Goal: Transaction & Acquisition: Subscribe to service/newsletter

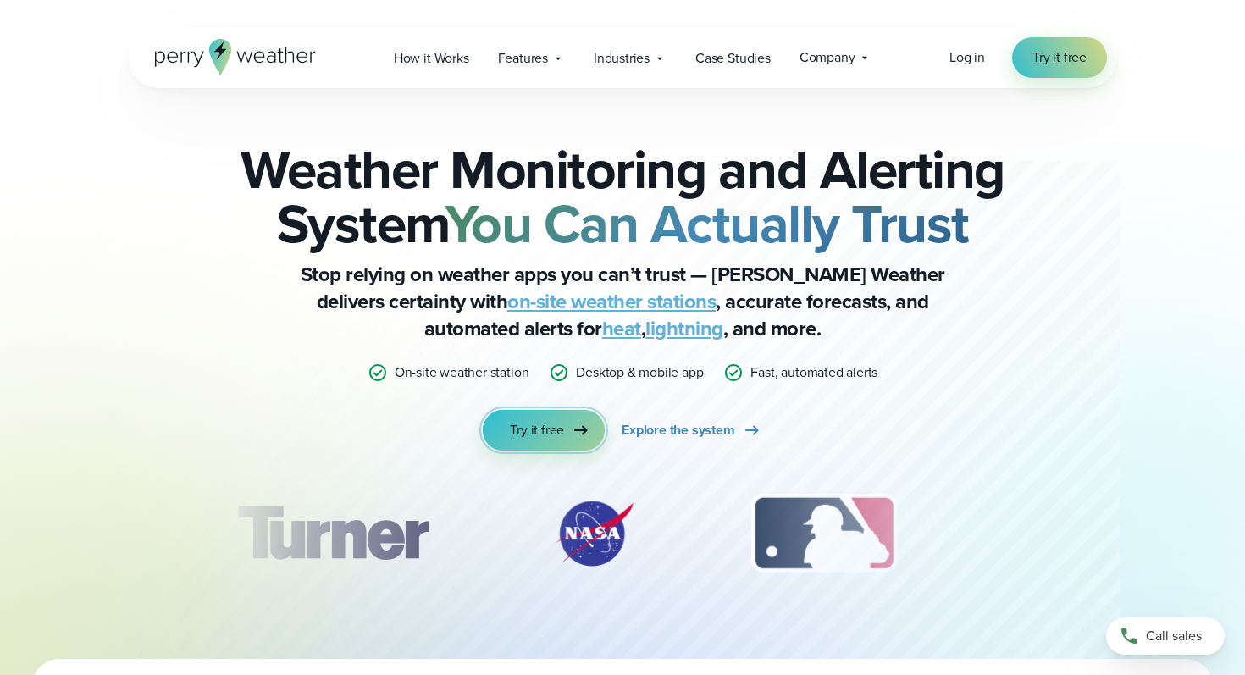
click at [554, 439] on span "Try it free" at bounding box center [537, 430] width 54 height 20
click at [691, 419] on link "Explore the system" at bounding box center [692, 430] width 141 height 41
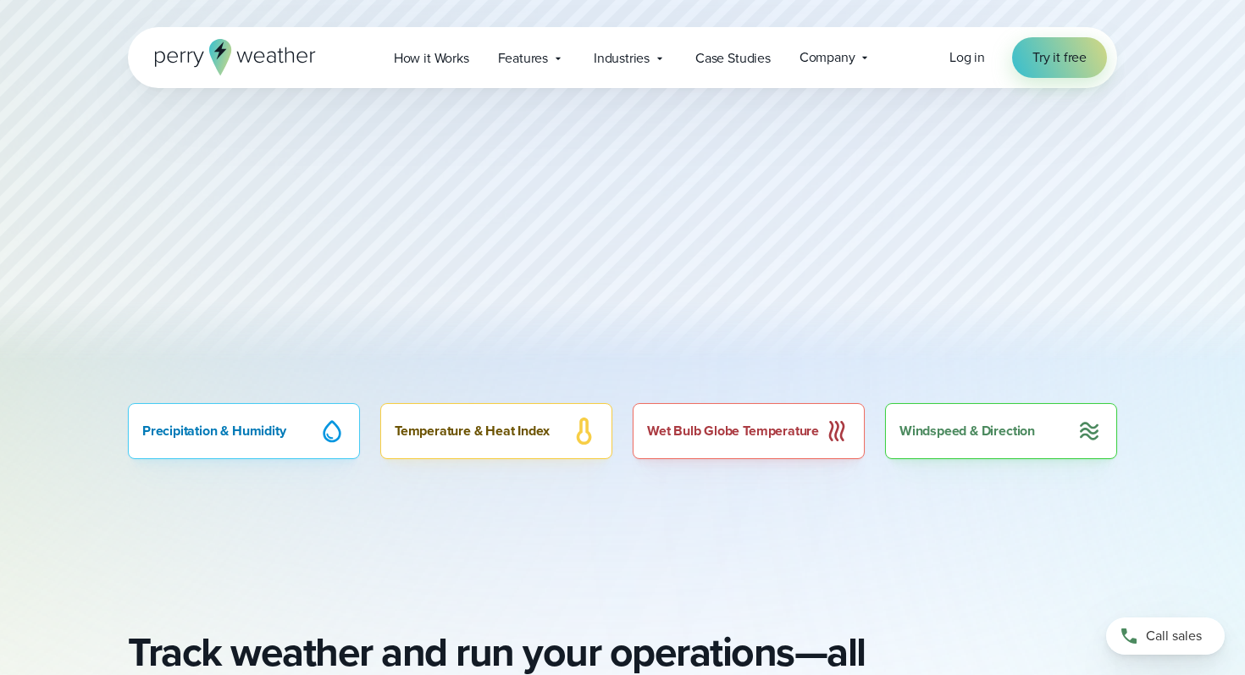
scroll to position [591, 0]
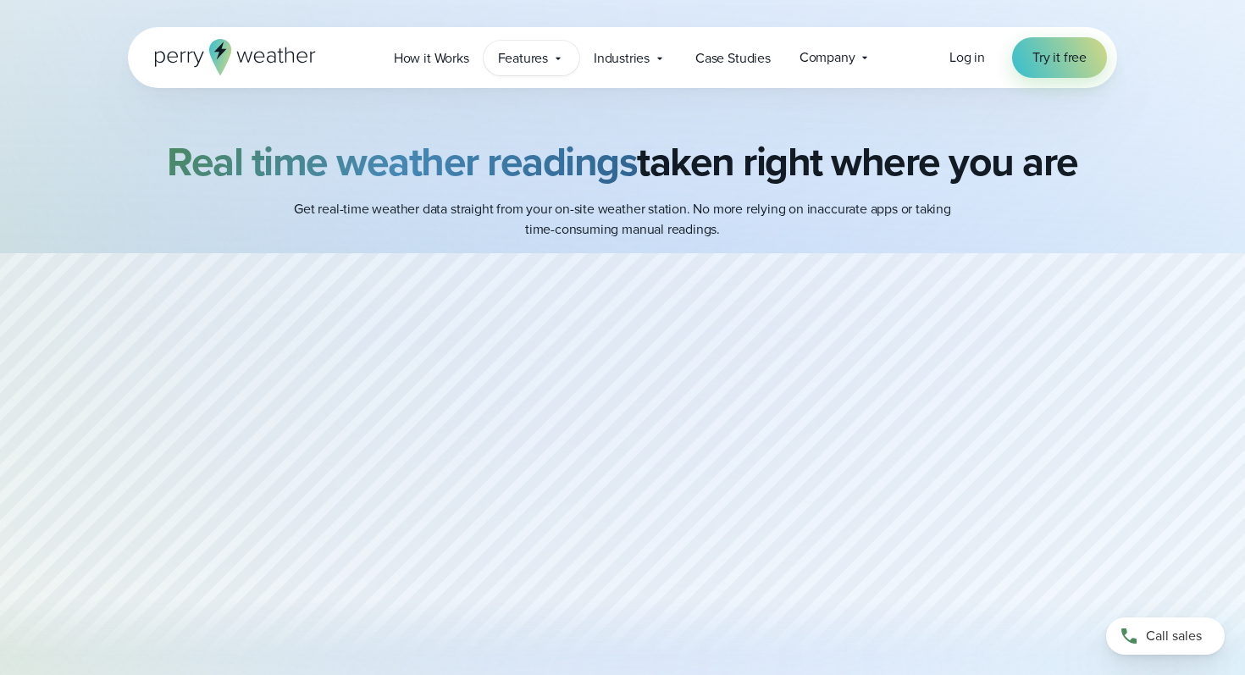
click at [526, 48] on span "Features" at bounding box center [523, 58] width 50 height 20
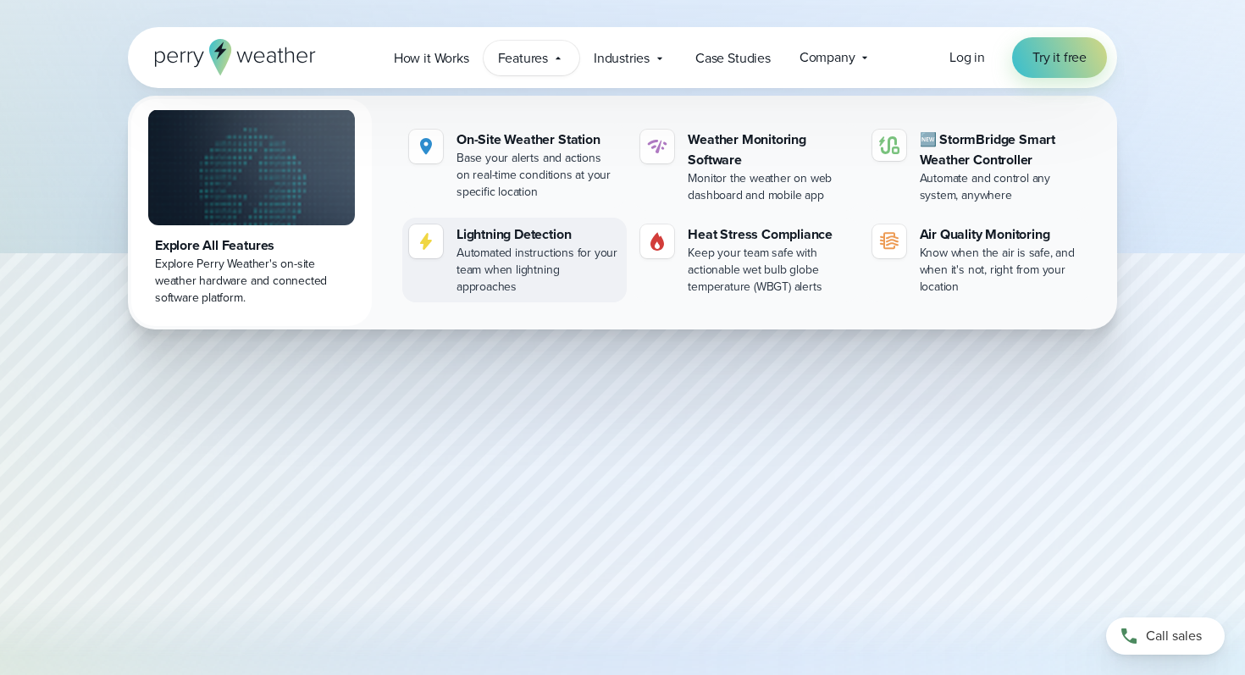
click at [436, 237] on div at bounding box center [426, 242] width 34 height 34
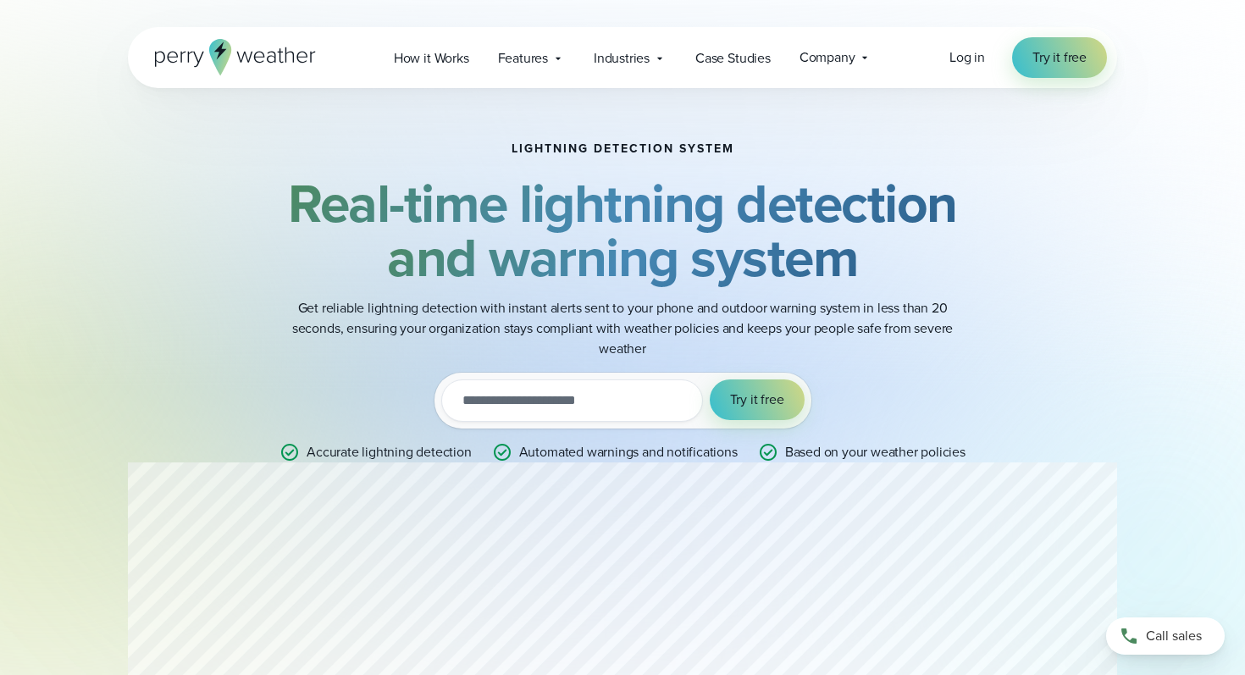
click at [534, 417] on input "email" at bounding box center [572, 401] width 262 height 42
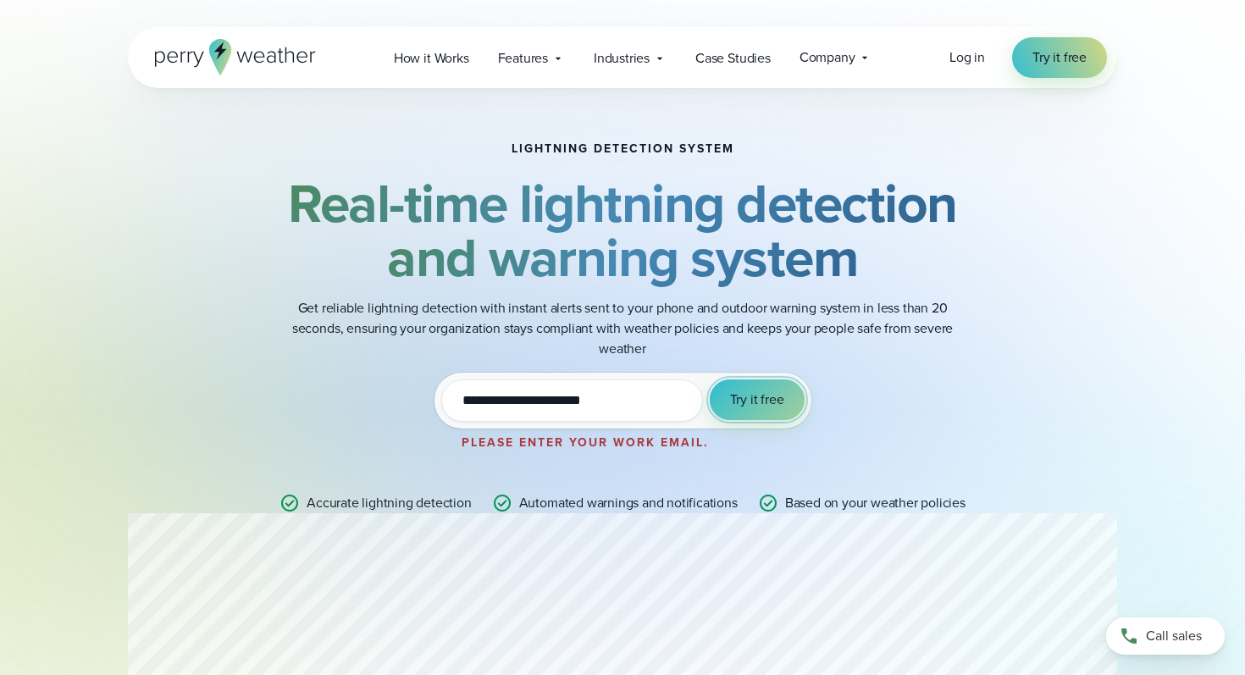
click at [778, 413] on button "Try it free" at bounding box center [757, 400] width 95 height 41
drag, startPoint x: 629, startPoint y: 399, endPoint x: 324, endPoint y: 399, distance: 304.2
click at [324, 399] on div "**********" at bounding box center [623, 327] width 820 height 371
click at [758, 413] on button "Try it free" at bounding box center [757, 400] width 95 height 41
click at [755, 402] on span "Try it free" at bounding box center [757, 400] width 54 height 20
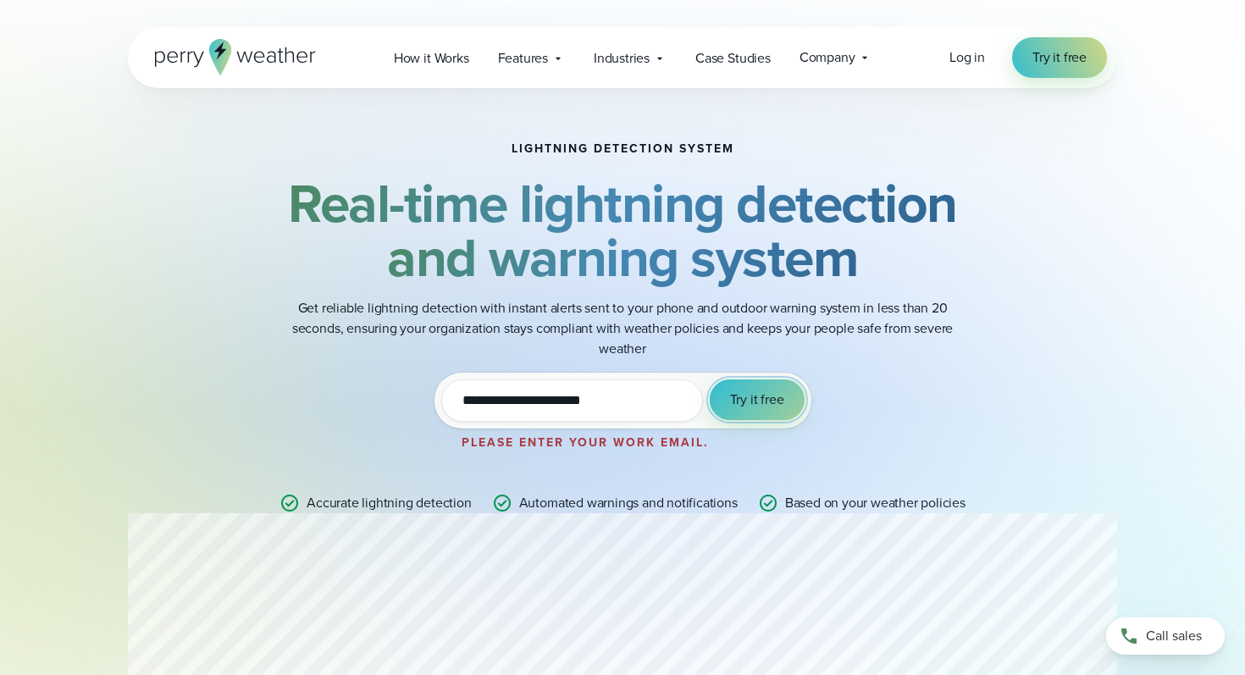
click at [755, 402] on span "Try it free" at bounding box center [757, 400] width 54 height 20
drag, startPoint x: 652, startPoint y: 413, endPoint x: 396, endPoint y: 413, distance: 255.9
click at [396, 413] on div "**********" at bounding box center [623, 327] width 820 height 371
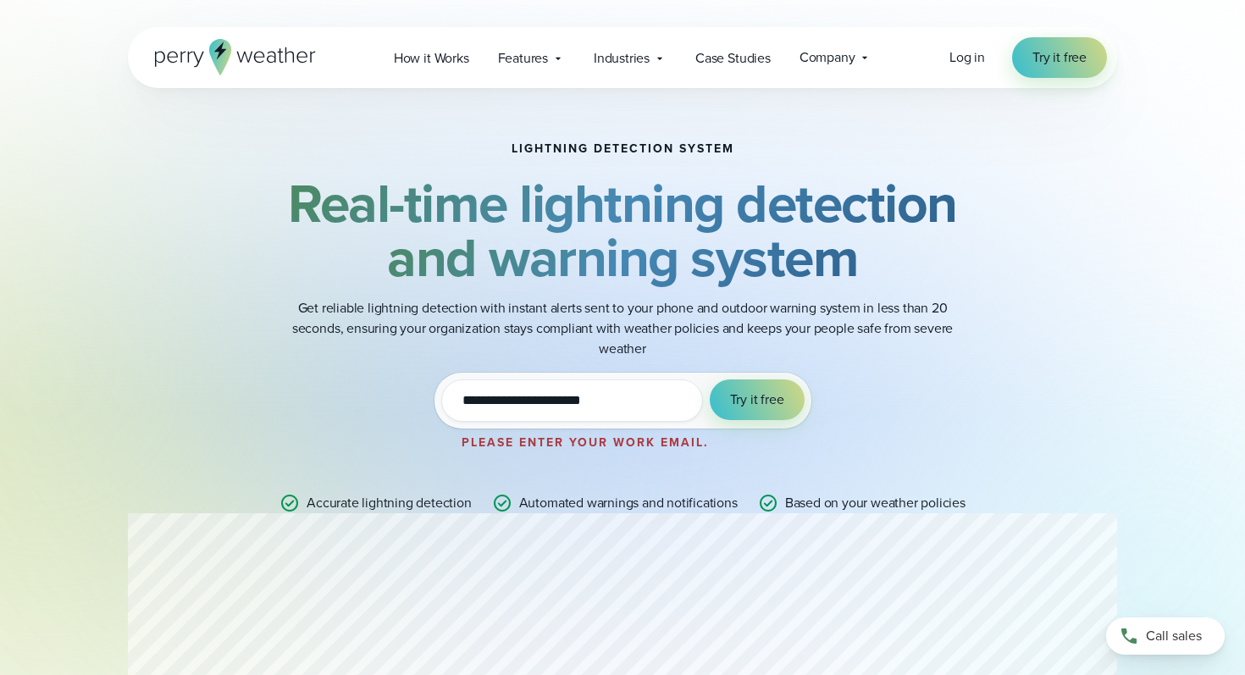
type input "**********"
drag, startPoint x: 623, startPoint y: 402, endPoint x: 377, endPoint y: 322, distance: 258.3
click at [377, 322] on div "**********" at bounding box center [623, 327] width 820 height 371
click at [580, 549] on div "Lightning detection system Real-time lightning detection and warning system Get…" at bounding box center [623, 328] width 990 height 480
click at [535, 60] on span "Features" at bounding box center [523, 58] width 50 height 20
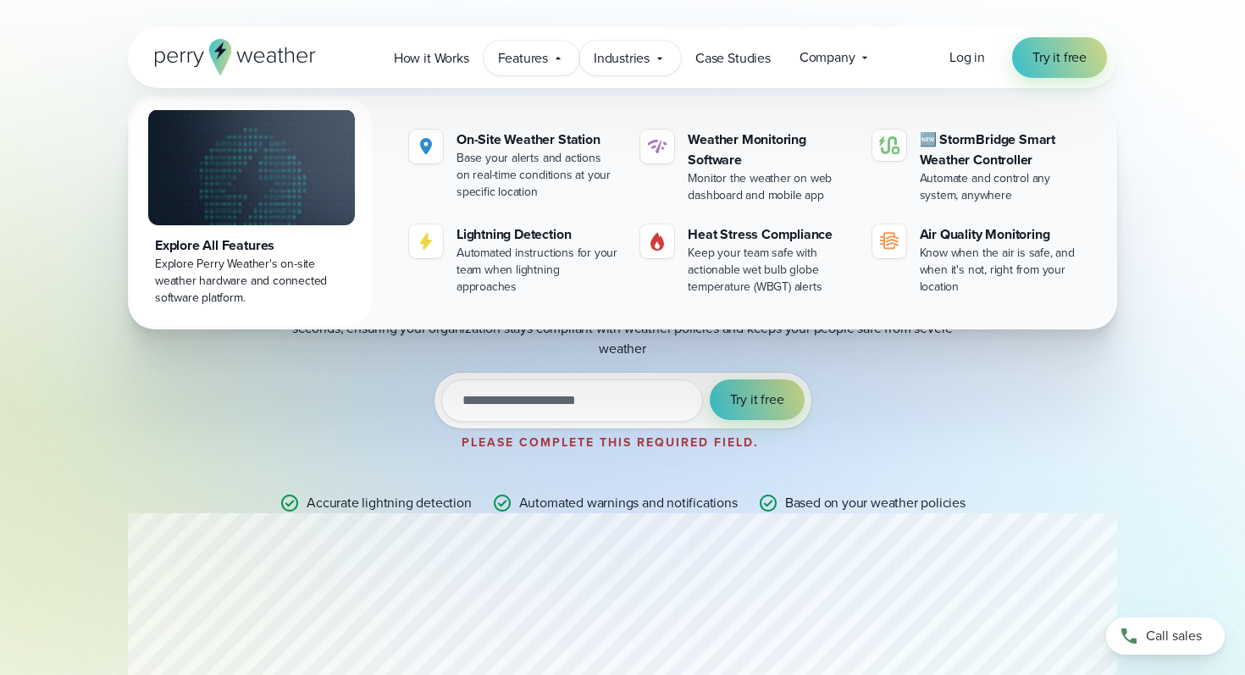
click at [636, 60] on span "Industries" at bounding box center [622, 58] width 56 height 20
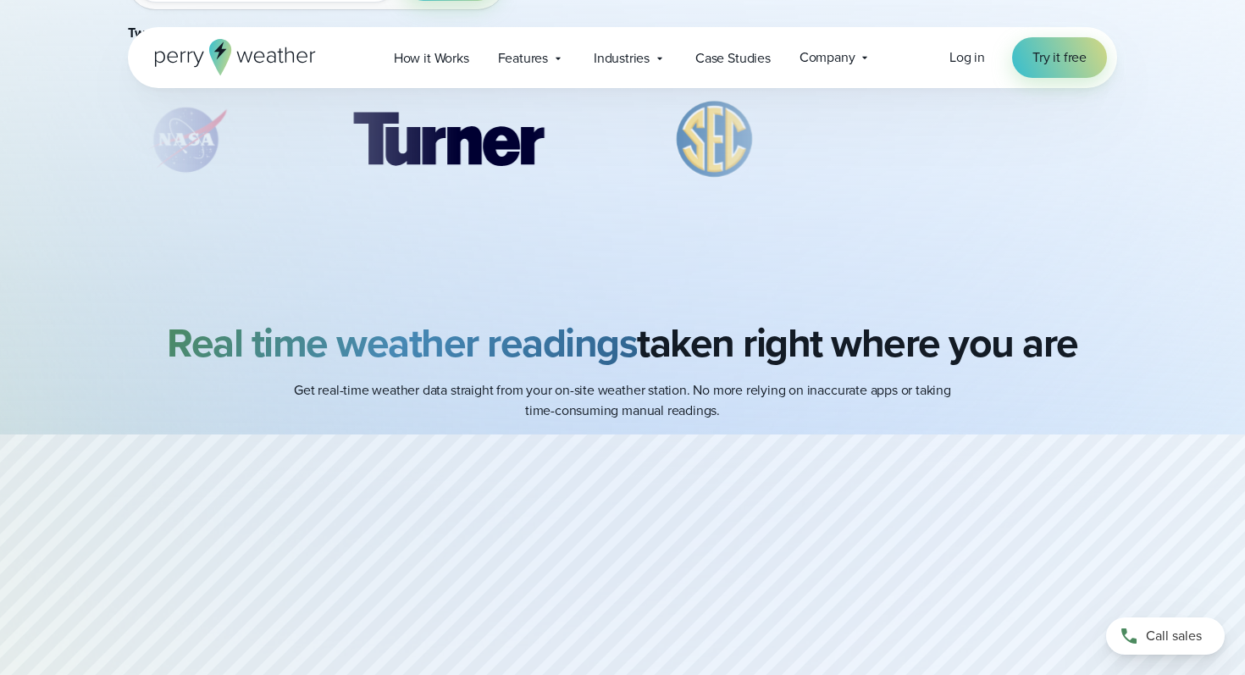
scroll to position [514, 0]
